Goal: Use online tool/utility: Use online tool/utility

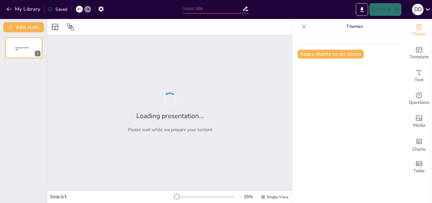
type input "Explorando el Mundo de los Cefalópodos: Tipos y Rasgos"
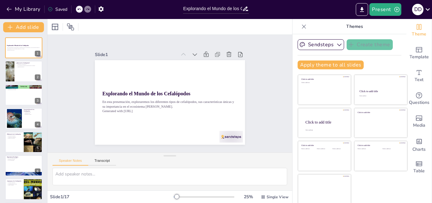
checkbox input "true"
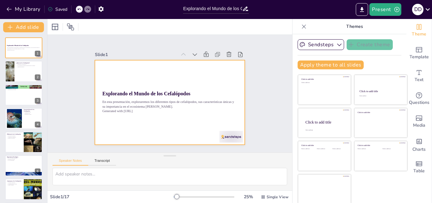
checkbox input "true"
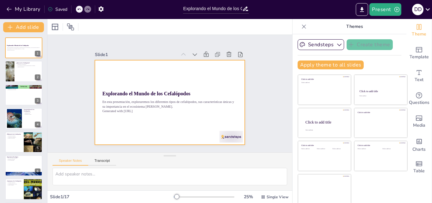
checkbox input "true"
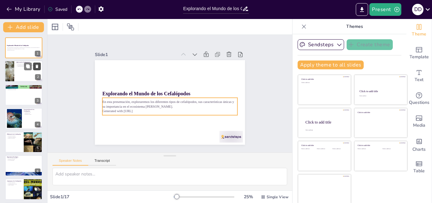
checkbox input "true"
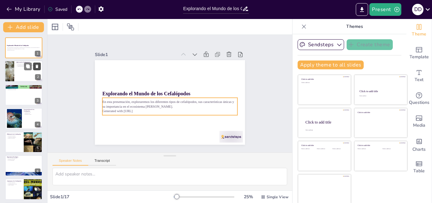
checkbox input "true"
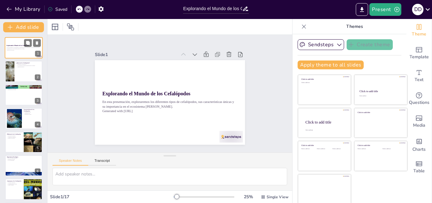
checkbox input "true"
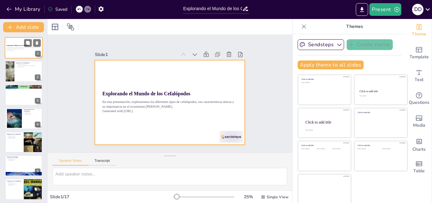
click at [28, 56] on div at bounding box center [24, 48] width 38 height 22
checkbox input "true"
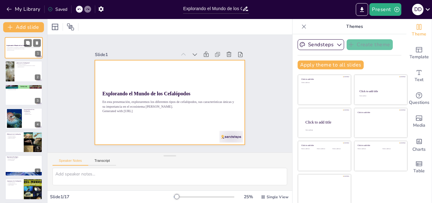
checkbox input "true"
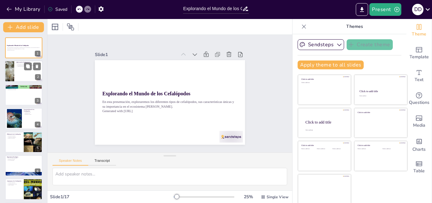
checkbox input "true"
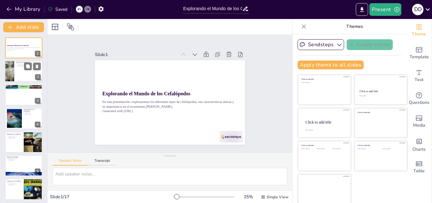
checkbox input "true"
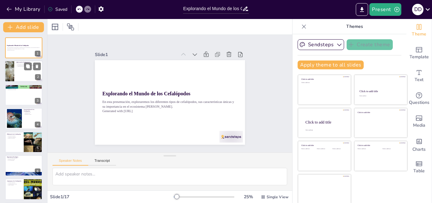
click at [22, 78] on div at bounding box center [24, 72] width 38 height 22
type textarea "Los cefalópodos, como los pulpos y calamares, pertenecen a la clase Cephalopoda…"
checkbox input "true"
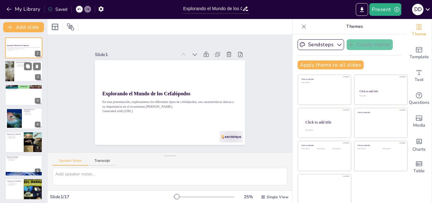
checkbox input "true"
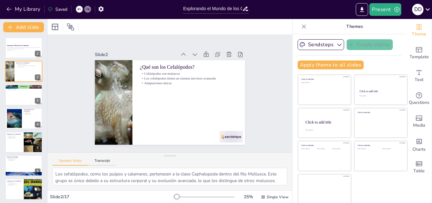
checkbox input "true"
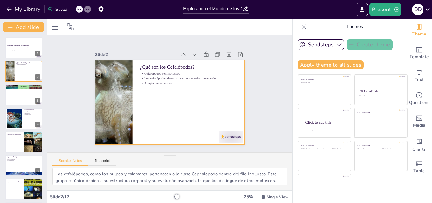
checkbox input "true"
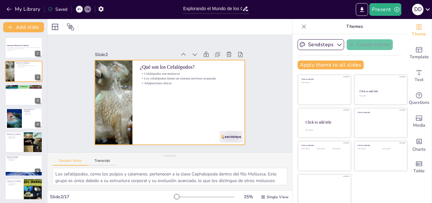
checkbox input "true"
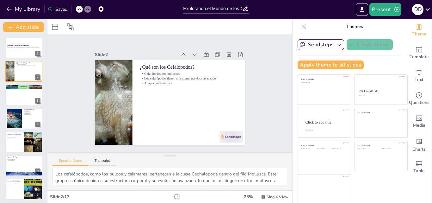
checkbox input "true"
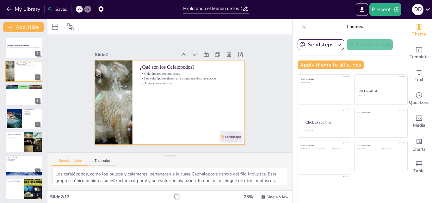
checkbox input "true"
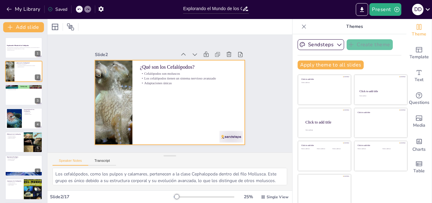
checkbox input "true"
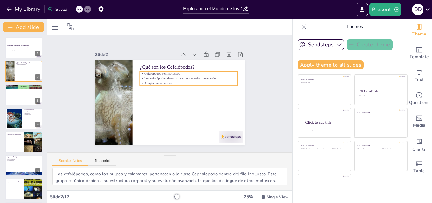
checkbox input "true"
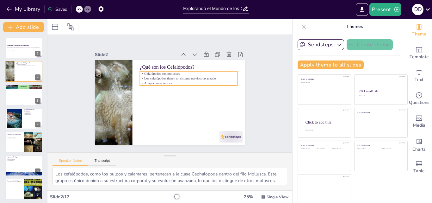
checkbox input "true"
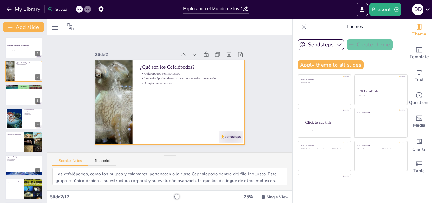
checkbox input "true"
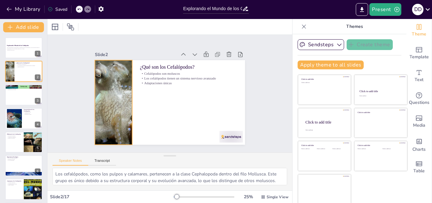
checkbox input "true"
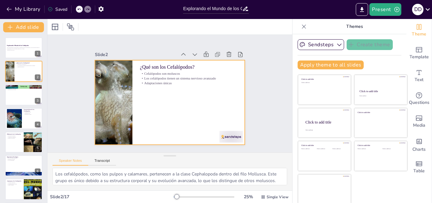
checkbox input "true"
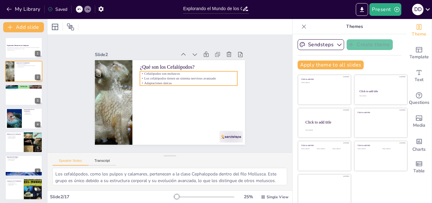
checkbox input "true"
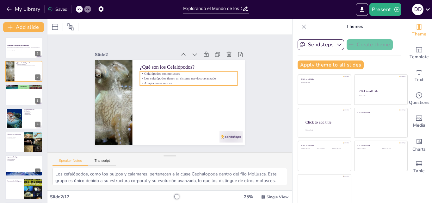
checkbox input "true"
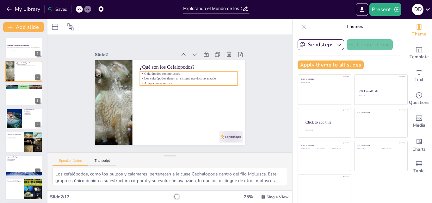
checkbox input "true"
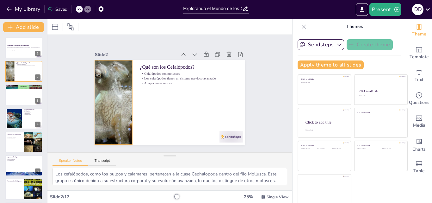
checkbox input "true"
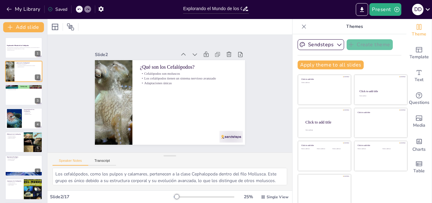
checkbox input "true"
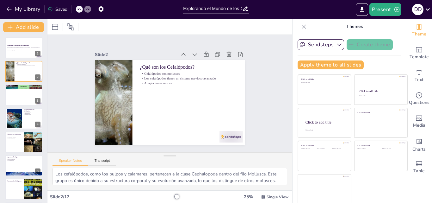
checkbox input "true"
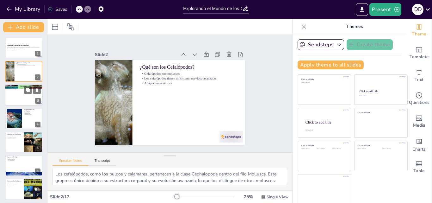
checkbox input "true"
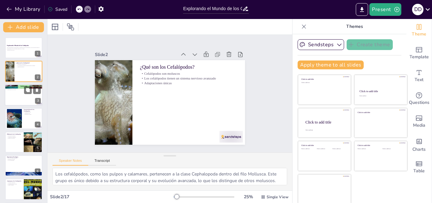
click at [25, 95] on div at bounding box center [24, 95] width 38 height 22
type textarea "La diversidad de los cefalópodos es fascinante, ya que cada tipo tiene caracter…"
checkbox input "true"
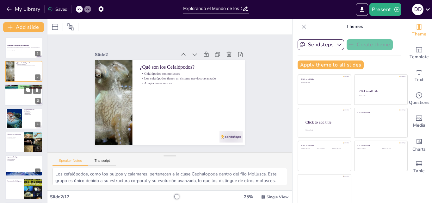
checkbox input "true"
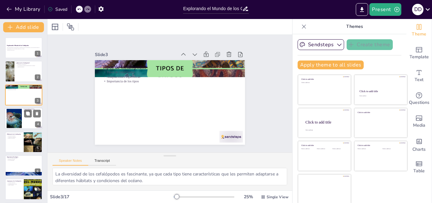
checkbox input "true"
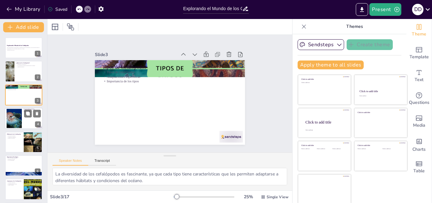
checkbox input "true"
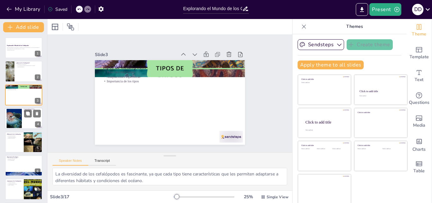
click at [21, 114] on div at bounding box center [14, 118] width 26 height 19
type textarea "La capacidad de cambiar de color es fundamental para la supervivencia de los ce…"
checkbox input "true"
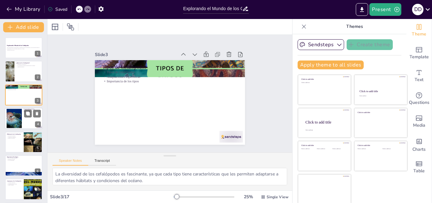
checkbox input "true"
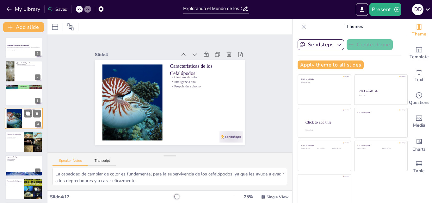
scroll to position [1, 0]
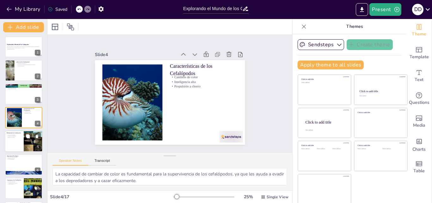
checkbox input "true"
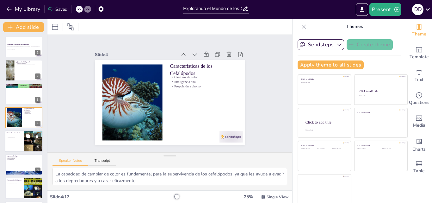
checkbox input "true"
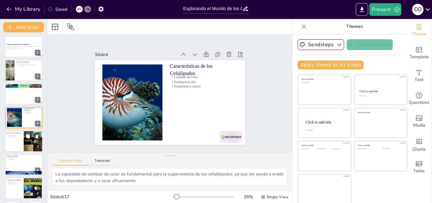
checkbox input "true"
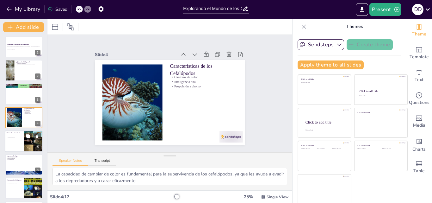
click at [16, 136] on p "Adaptación a ambientes" at bounding box center [14, 135] width 15 height 1
type textarea "La diversidad de hábitats en los que viven los cefalópodos refleja su adaptabil…"
checkbox input "true"
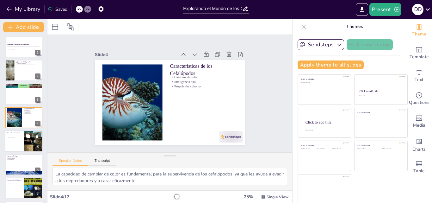
checkbox input "true"
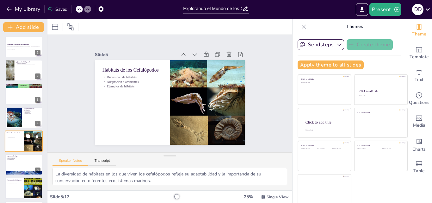
scroll to position [24, 0]
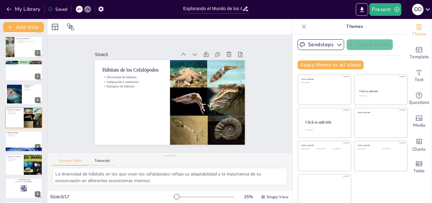
checkbox input "true"
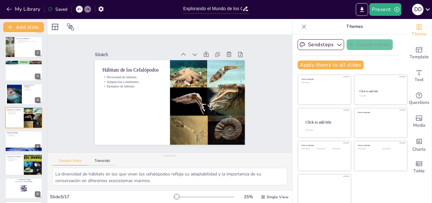
checkbox input "true"
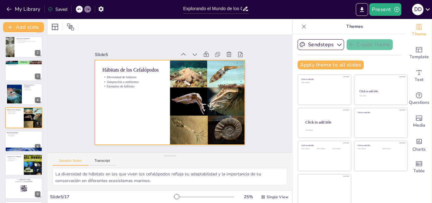
checkbox input "true"
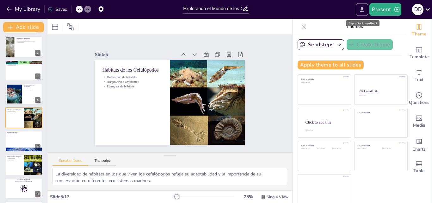
click at [359, 9] on button "Export to PowerPoint" at bounding box center [362, 9] width 12 height 13
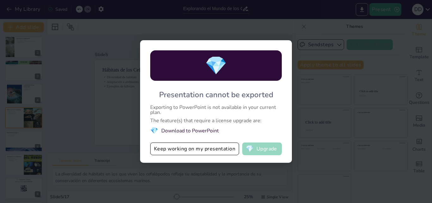
click at [274, 147] on button "💎 Upgrade" at bounding box center [262, 148] width 40 height 13
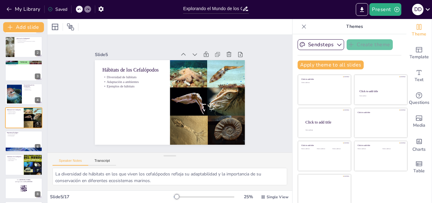
scroll to position [1, 0]
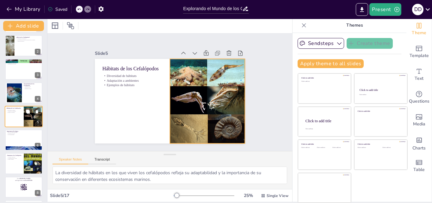
click at [26, 117] on div at bounding box center [33, 116] width 19 height 22
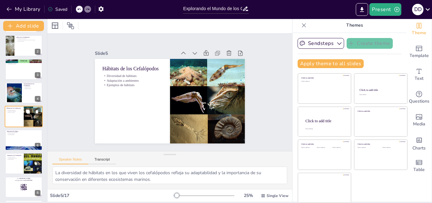
click at [26, 117] on div at bounding box center [33, 116] width 19 height 22
click at [30, 162] on button at bounding box center [28, 159] width 8 height 8
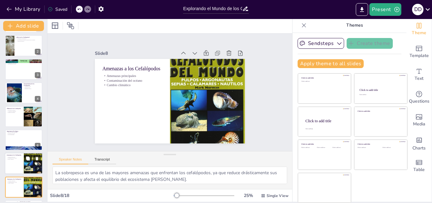
scroll to position [95, 0]
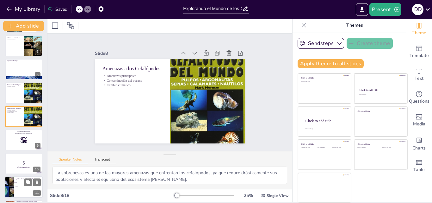
click at [23, 186] on span "Nautilus" at bounding box center [28, 186] width 27 height 1
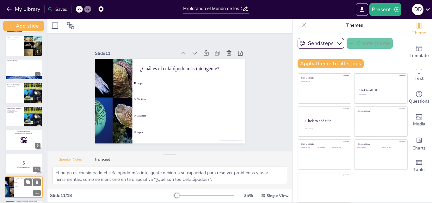
scroll to position [166, 0]
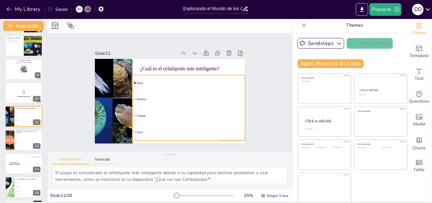
click at [134, 80] on li "Pulpo" at bounding box center [191, 87] width 114 height 39
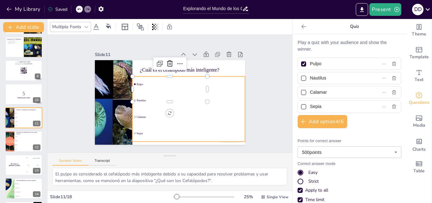
scroll to position [0, 0]
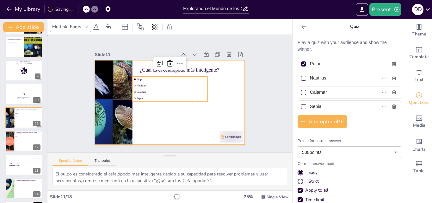
click at [154, 111] on div at bounding box center [169, 103] width 158 height 100
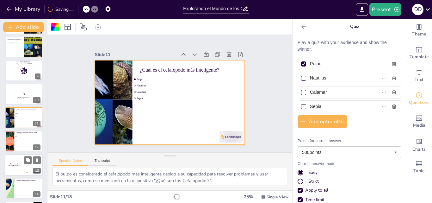
click at [23, 175] on div "The winner is [PERSON_NAME] 🏆 100 [PERSON_NAME] 200 Jaap 300 [PERSON_NAME] 13" at bounding box center [24, 165] width 38 height 22
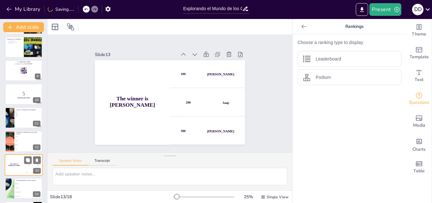
scroll to position [213, 0]
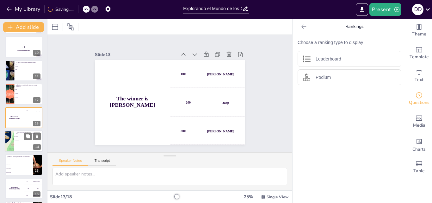
click at [19, 147] on li "Cambiar de color" at bounding box center [28, 149] width 28 height 4
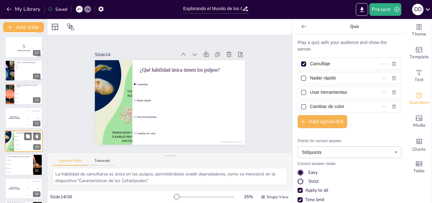
scroll to position [236, 0]
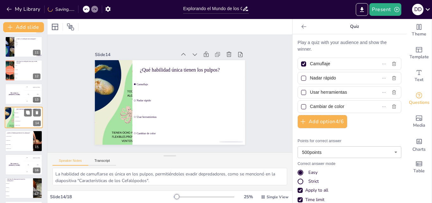
click at [19, 147] on li "Arrecifes de coral" at bounding box center [19, 149] width 28 height 4
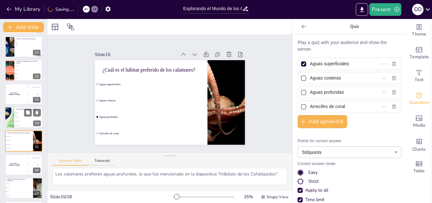
scroll to position [260, 0]
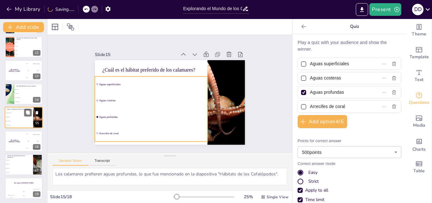
click at [17, 122] on li "Aguas profundas" at bounding box center [19, 121] width 28 height 4
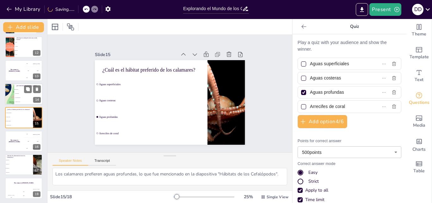
click at [15, 99] on li "Usar herramientas" at bounding box center [28, 98] width 28 height 4
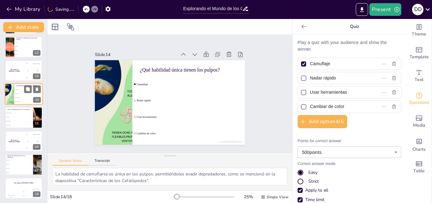
scroll to position [236, 0]
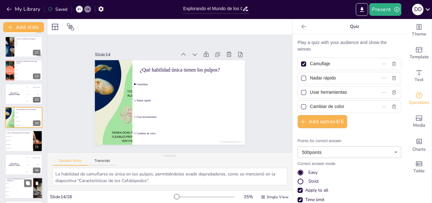
click at [22, 178] on div "¿Qué tipo de alimentación tienen los cefalópodos? Herbívoros Omnívoros Carnívor…" at bounding box center [24, 188] width 38 height 22
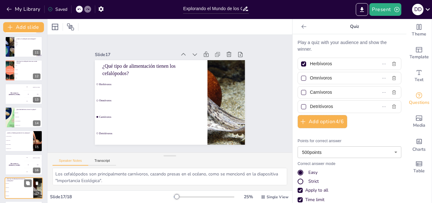
scroll to position [261, 0]
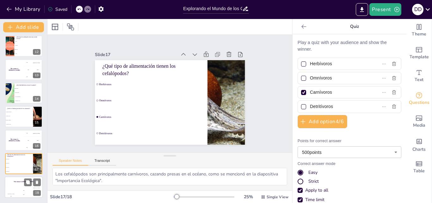
click at [19, 190] on div "Jaap" at bounding box center [23, 190] width 13 height 1
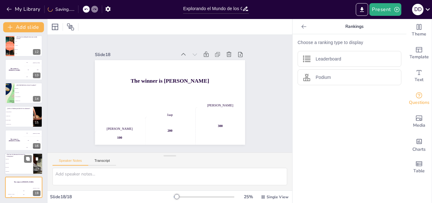
click at [19, 164] on li "Omnívoros" at bounding box center [19, 163] width 28 height 4
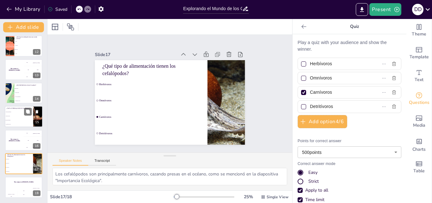
click at [15, 124] on span "Arrecifes de coral" at bounding box center [19, 124] width 27 height 1
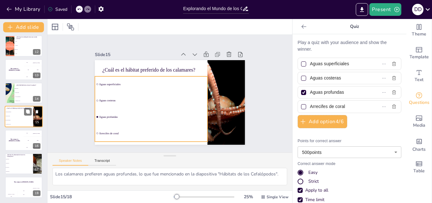
scroll to position [260, 0]
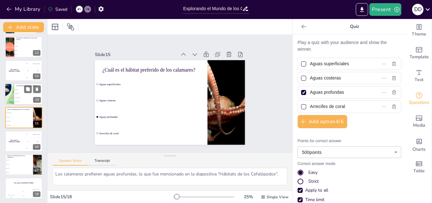
click at [16, 103] on li "Cambiar de color" at bounding box center [28, 102] width 28 height 4
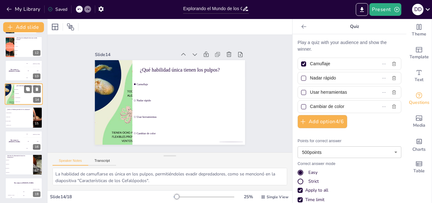
scroll to position [236, 0]
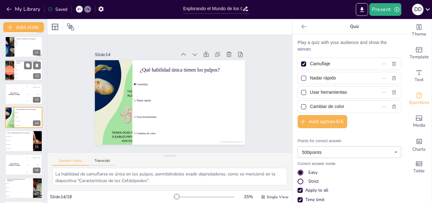
click at [17, 72] on li "Nautilus" at bounding box center [28, 74] width 28 height 4
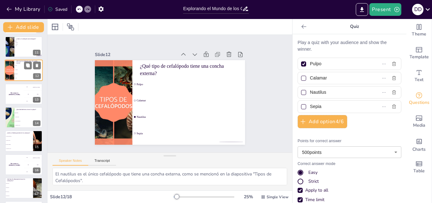
scroll to position [189, 0]
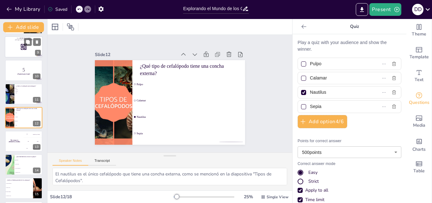
click at [19, 53] on div at bounding box center [24, 47] width 38 height 22
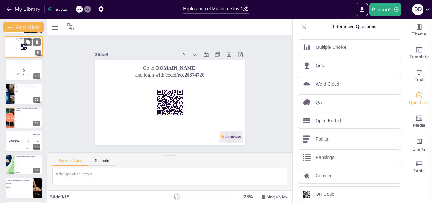
scroll to position [119, 0]
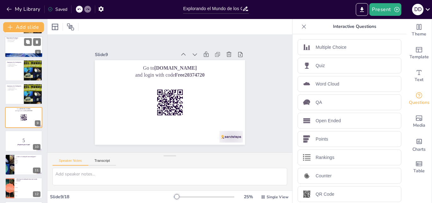
click at [21, 42] on div at bounding box center [24, 47] width 38 height 22
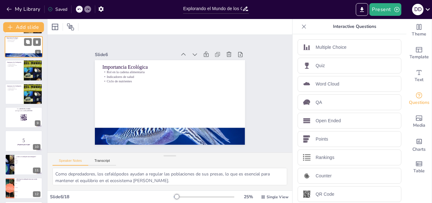
scroll to position [48, 0]
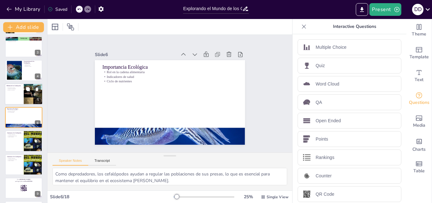
click at [17, 91] on div at bounding box center [24, 94] width 38 height 22
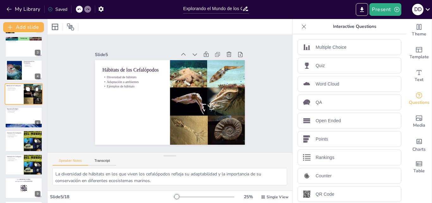
scroll to position [24, 0]
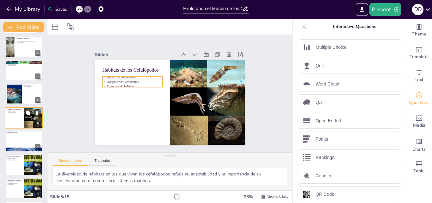
click at [14, 113] on p "Adaptación a ambientes" at bounding box center [14, 112] width 15 height 1
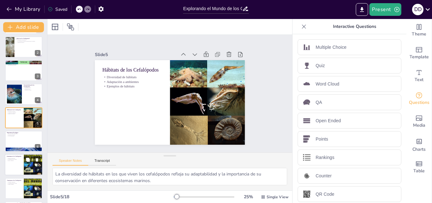
click at [16, 160] on p "Cambio climático" at bounding box center [14, 160] width 15 height 1
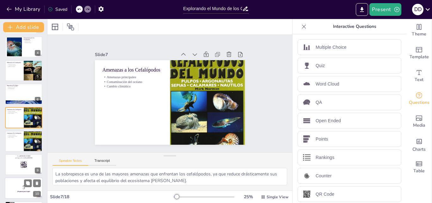
click at [17, 186] on p "5" at bounding box center [24, 187] width 34 height 7
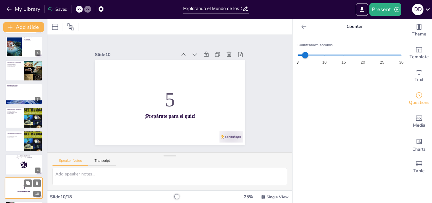
scroll to position [142, 0]
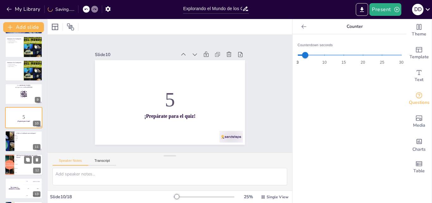
click at [22, 164] on span "Calamar" at bounding box center [28, 164] width 27 height 1
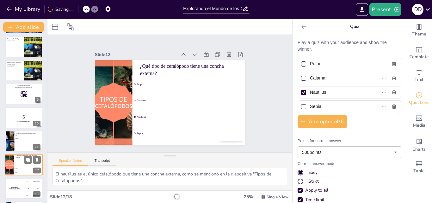
scroll to position [189, 0]
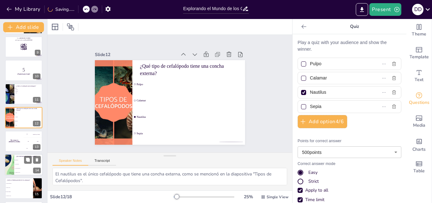
click at [18, 167] on li "Usar herramientas" at bounding box center [28, 168] width 28 height 4
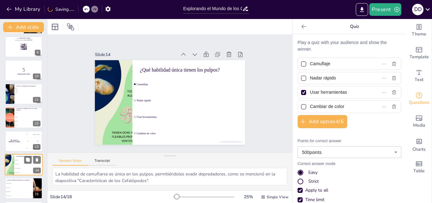
scroll to position [236, 0]
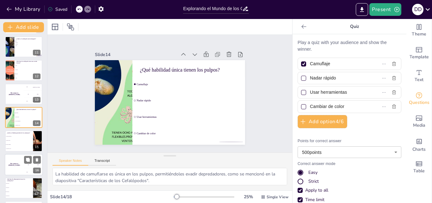
click at [18, 166] on div "The winner is [PERSON_NAME]" at bounding box center [14, 165] width 19 height 22
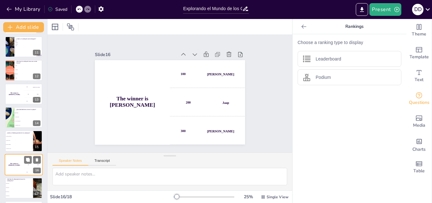
scroll to position [261, 0]
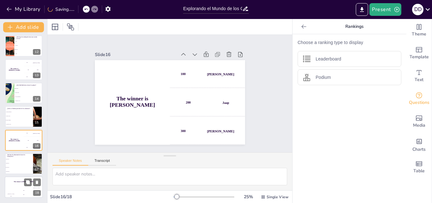
click at [17, 182] on h4 "The winner is [PERSON_NAME]" at bounding box center [24, 182] width 38 height 2
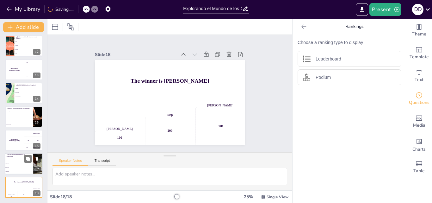
click at [17, 168] on li "Carnívoros" at bounding box center [19, 167] width 28 height 4
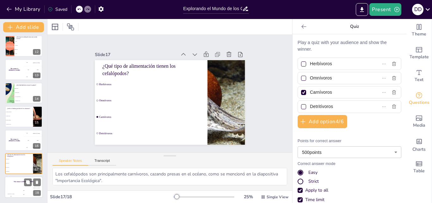
click at [16, 183] on div "The winner is [PERSON_NAME]" at bounding box center [24, 182] width 38 height 11
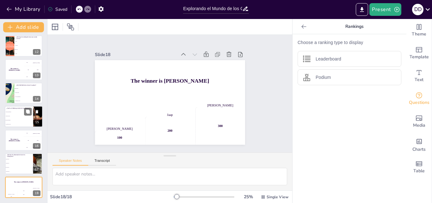
click at [13, 114] on li "Aguas costeras" at bounding box center [19, 116] width 28 height 4
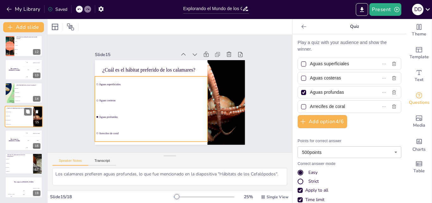
scroll to position [260, 0]
click at [13, 114] on li "Aguas superficiales" at bounding box center [19, 113] width 28 height 4
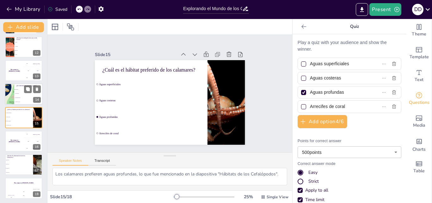
click at [16, 94] on li "Nadar rápido" at bounding box center [28, 93] width 28 height 4
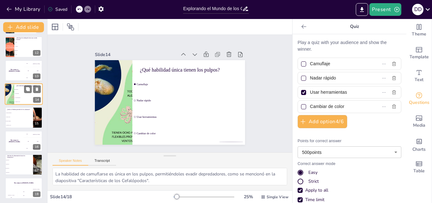
scroll to position [236, 0]
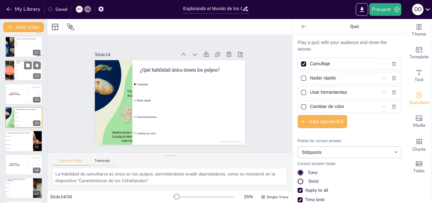
click at [20, 73] on li "Nautilus" at bounding box center [28, 74] width 28 height 4
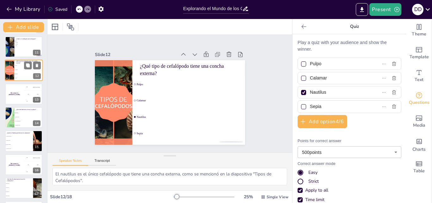
scroll to position [189, 0]
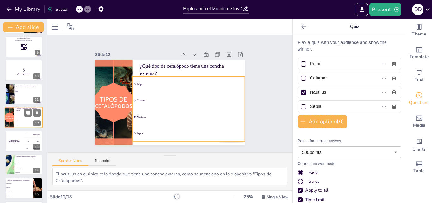
click at [16, 119] on li "Nautilus" at bounding box center [28, 121] width 28 height 4
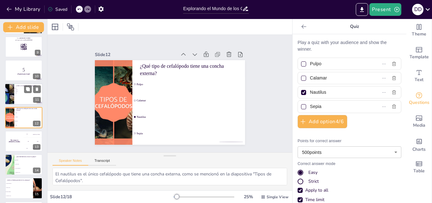
click at [11, 91] on div at bounding box center [9, 94] width 30 height 22
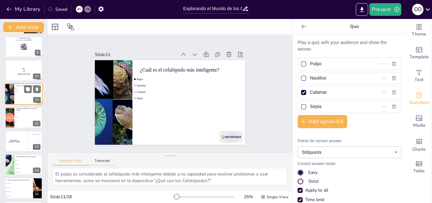
scroll to position [166, 0]
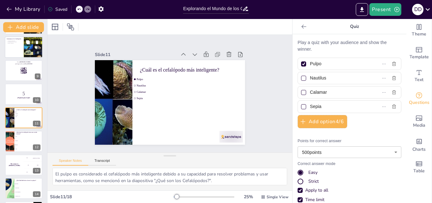
click at [17, 49] on div at bounding box center [24, 47] width 38 height 22
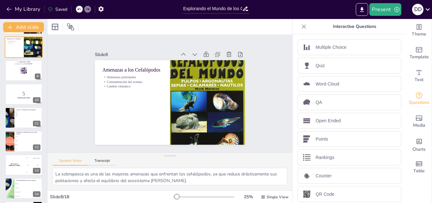
scroll to position [95, 0]
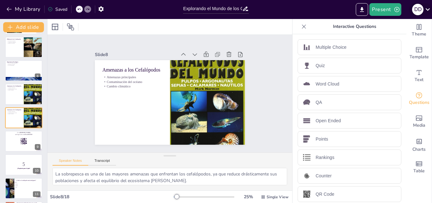
click at [429, 9] on icon at bounding box center [428, 9] width 9 height 9
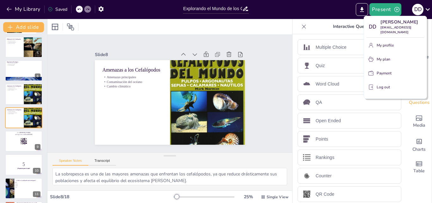
click at [418, 9] on div at bounding box center [216, 101] width 432 height 203
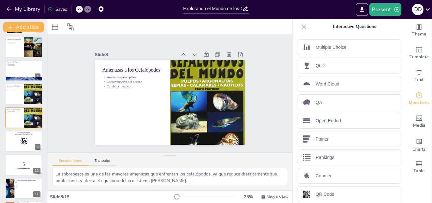
scroll to position [4, 0]
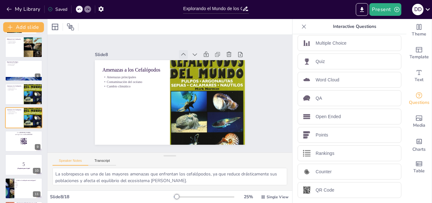
click at [180, 52] on icon at bounding box center [183, 54] width 6 height 6
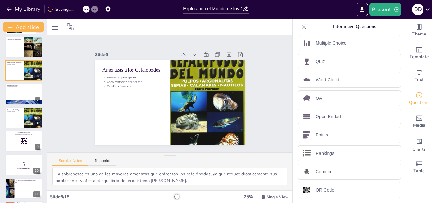
click at [184, 53] on icon at bounding box center [187, 56] width 7 height 7
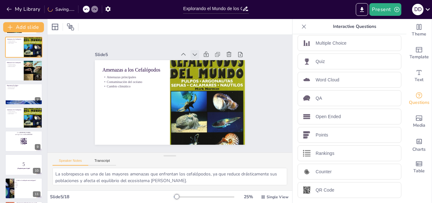
click at [196, 54] on icon at bounding box center [199, 57] width 7 height 7
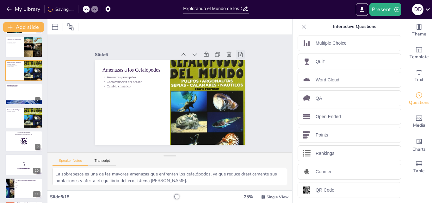
click at [241, 59] on icon at bounding box center [244, 62] width 7 height 7
click at [0, 0] on icon at bounding box center [0, 0] width 0 height 0
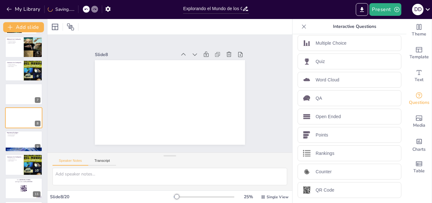
click at [237, 53] on icon at bounding box center [240, 54] width 6 height 6
click at [0, 0] on icon at bounding box center [0, 0] width 0 height 0
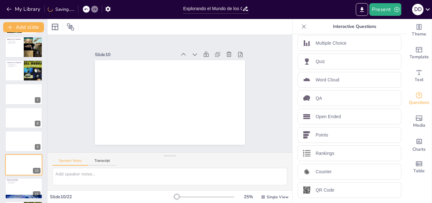
click at [241, 59] on icon at bounding box center [244, 62] width 7 height 7
click at [184, 53] on icon at bounding box center [187, 56] width 7 height 7
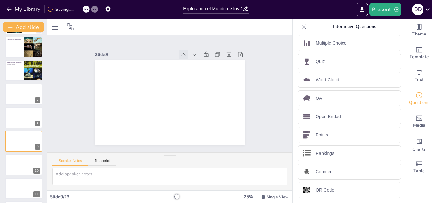
click at [188, 54] on icon at bounding box center [192, 58] width 8 height 8
click at [0, 0] on icon at bounding box center [0, 0] width 0 height 0
click at [180, 51] on icon at bounding box center [183, 54] width 6 height 6
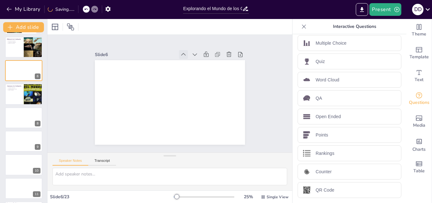
click at [180, 51] on icon at bounding box center [183, 54] width 6 height 6
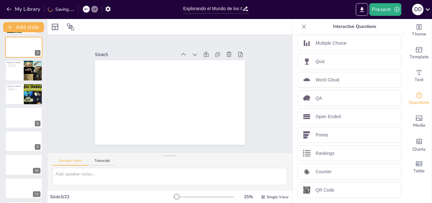
click at [188, 54] on icon at bounding box center [192, 58] width 8 height 8
click at [180, 51] on icon at bounding box center [183, 54] width 6 height 6
click at [184, 53] on icon at bounding box center [187, 56] width 7 height 7
click at [180, 51] on icon at bounding box center [183, 54] width 6 height 6
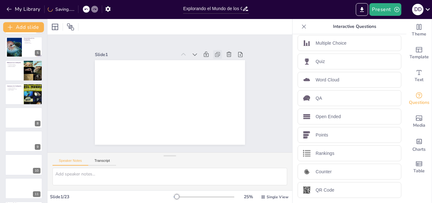
drag, startPoint x: 180, startPoint y: 51, endPoint x: 214, endPoint y: 51, distance: 33.9
click at [214, 51] on div at bounding box center [211, 54] width 68 height 9
click at [215, 51] on icon at bounding box center [218, 54] width 6 height 6
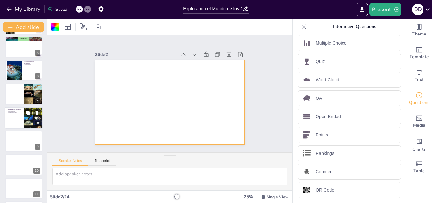
click at [28, 114] on icon at bounding box center [28, 113] width 4 height 4
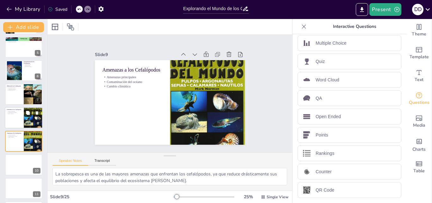
scroll to position [119, 0]
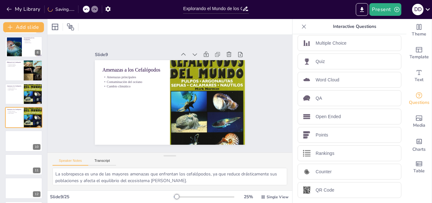
click at [301, 27] on icon at bounding box center [304, 26] width 6 height 6
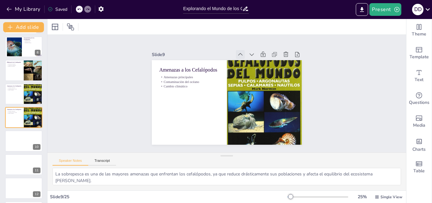
click at [241, 55] on icon at bounding box center [244, 56] width 7 height 7
click at [237, 55] on icon at bounding box center [240, 54] width 6 height 6
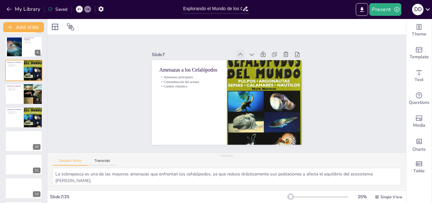
click at [237, 55] on icon at bounding box center [240, 54] width 6 height 6
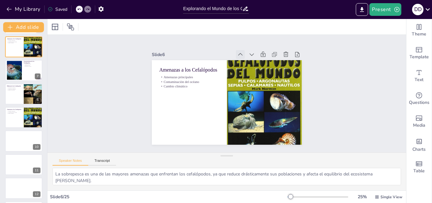
click at [241, 55] on icon at bounding box center [244, 56] width 7 height 7
click at [0, 0] on icon at bounding box center [0, 0] width 0 height 0
click at [241, 55] on icon at bounding box center [244, 56] width 7 height 7
click at [237, 55] on icon at bounding box center [240, 54] width 6 height 6
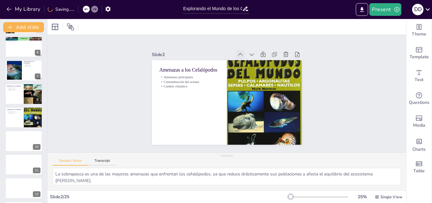
click at [241, 55] on icon at bounding box center [244, 56] width 7 height 7
